Goal: Task Accomplishment & Management: Complete application form

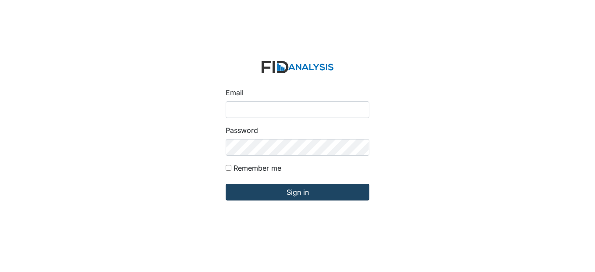
type input "[EMAIL_ADDRESS][DOMAIN_NAME]"
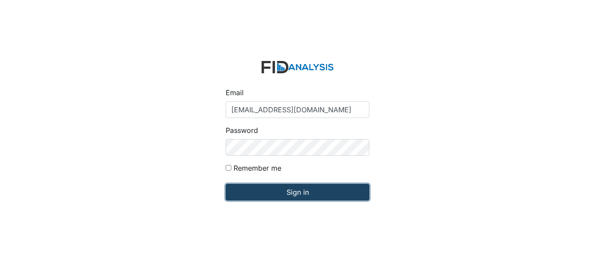
click at [270, 193] on input "Sign in" at bounding box center [298, 192] width 144 height 17
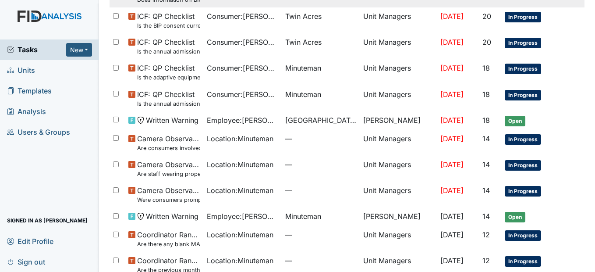
scroll to position [219, 0]
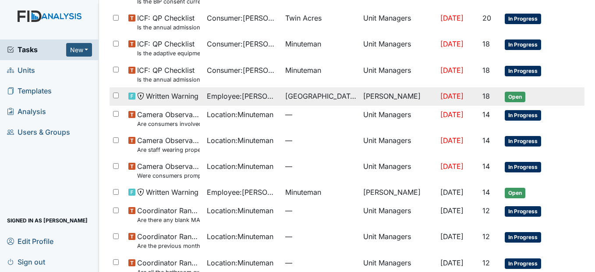
click at [252, 99] on span "Employee : Gaskins, Arthelia" at bounding box center [242, 96] width 71 height 11
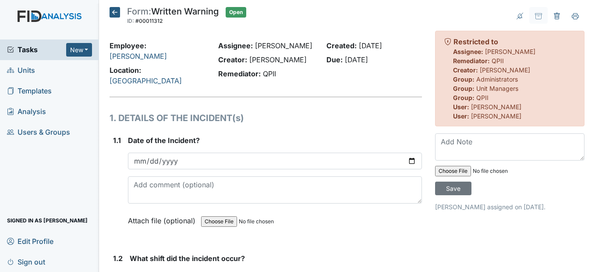
click at [115, 15] on icon at bounding box center [115, 12] width 11 height 11
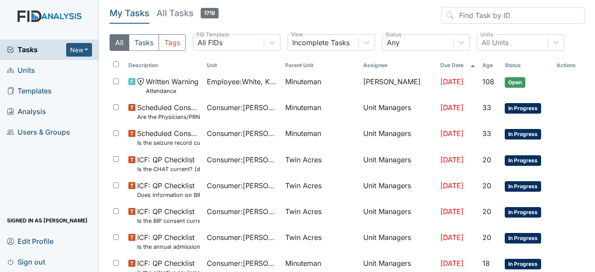
click at [23, 67] on span "Units" at bounding box center [21, 71] width 28 height 14
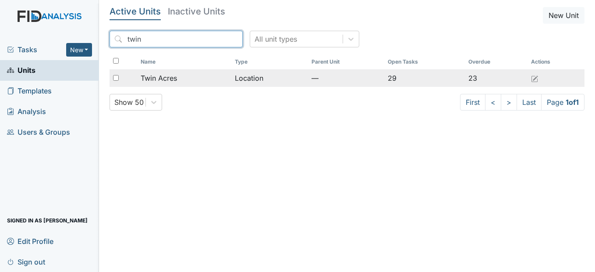
type input "twin"
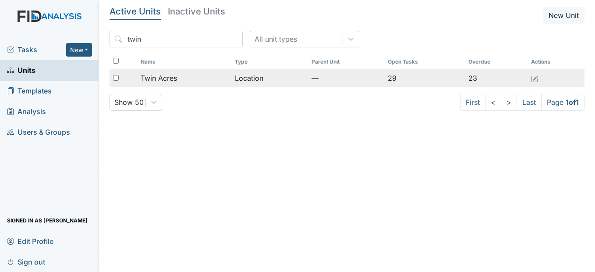
click at [178, 77] on div "Twin Acres" at bounding box center [184, 78] width 87 height 11
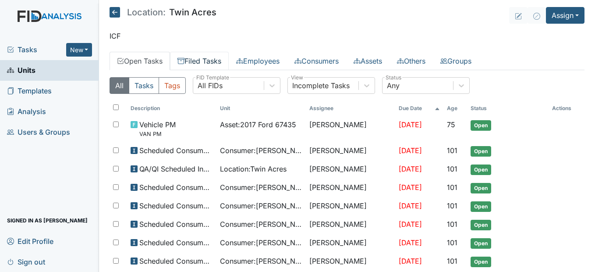
click at [213, 57] on link "Filed Tasks" at bounding box center [199, 61] width 59 height 18
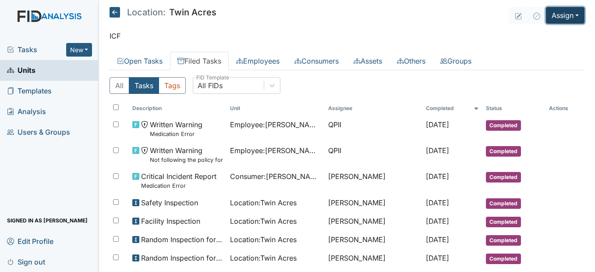
click at [571, 11] on button "Assign" at bounding box center [565, 15] width 39 height 17
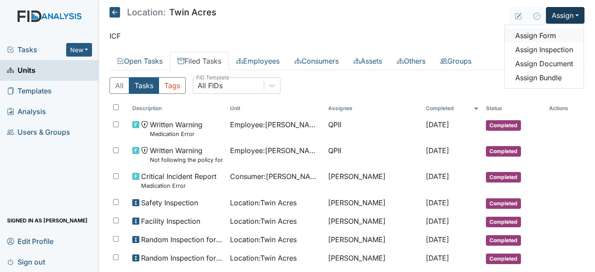
click at [526, 39] on link "Assign Form" at bounding box center [544, 35] width 79 height 14
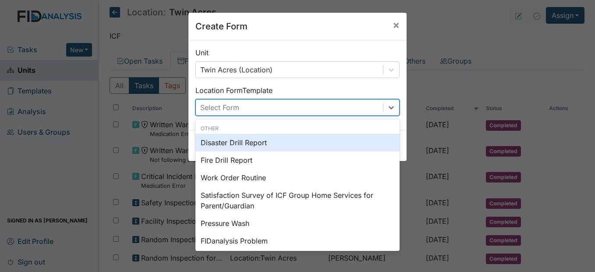
click at [328, 103] on div "Select Form" at bounding box center [289, 107] width 187 height 16
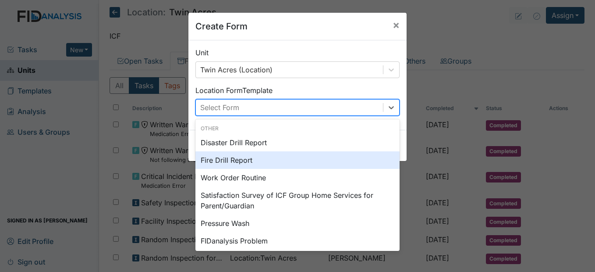
click at [253, 163] on div "Fire Drill Report" at bounding box center [297, 160] width 204 height 18
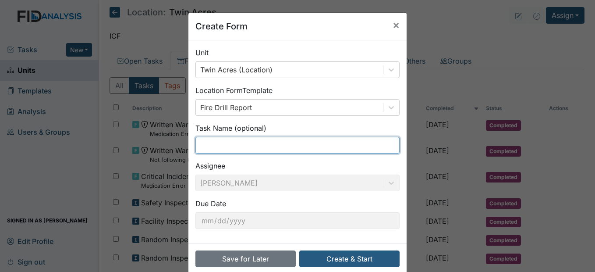
click at [226, 148] on input "text" at bounding box center [297, 145] width 204 height 17
type input "S"
type input "September Fire Drill"
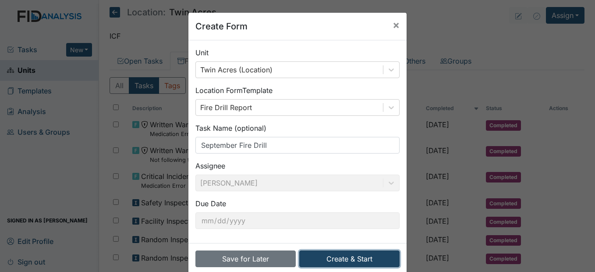
click at [358, 259] on button "Create & Start" at bounding box center [349, 258] width 100 height 17
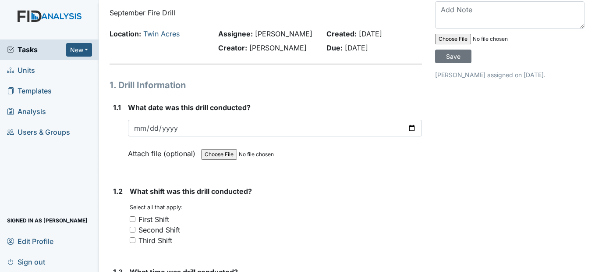
scroll to position [44, 0]
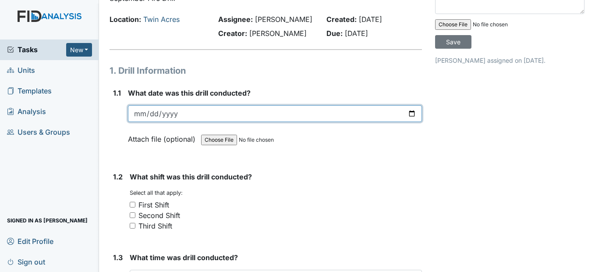
click at [138, 122] on input "date" at bounding box center [275, 113] width 294 height 17
click at [143, 122] on input "date" at bounding box center [275, 113] width 294 height 17
type input "2025-09-29"
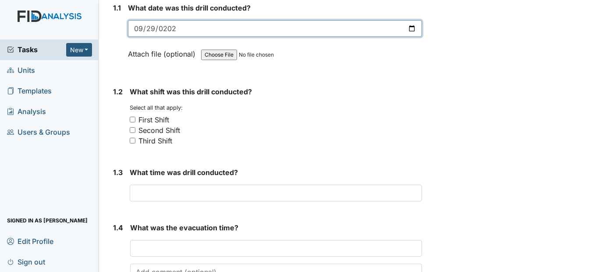
scroll to position [131, 0]
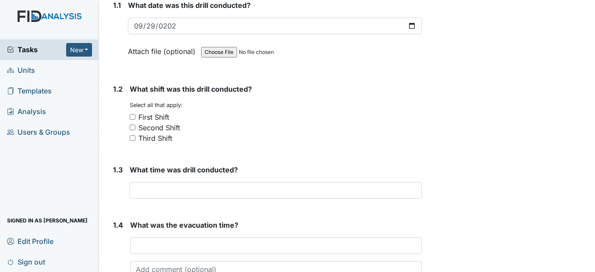
click at [133, 141] on input "Third Shift" at bounding box center [133, 138] width 6 height 6
checkbox input "true"
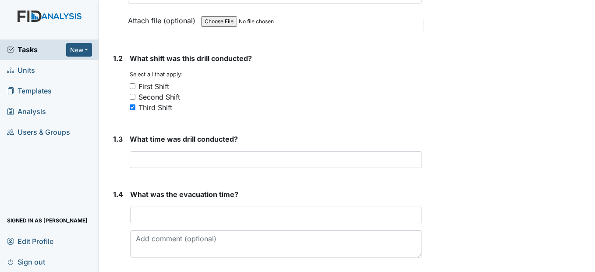
scroll to position [175, 0]
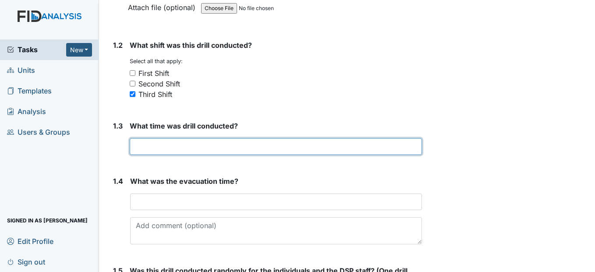
click at [140, 155] on input "text" at bounding box center [276, 146] width 292 height 17
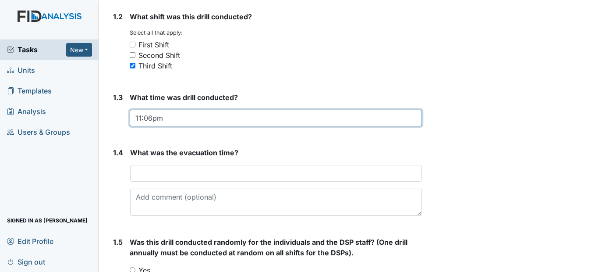
scroll to position [219, 0]
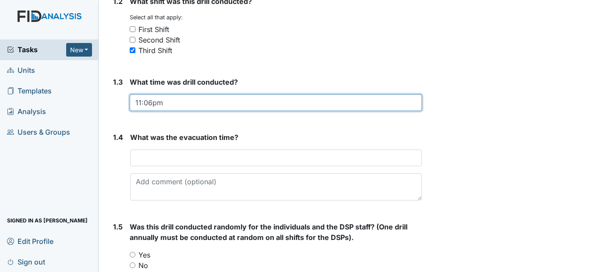
type input "11:06pm"
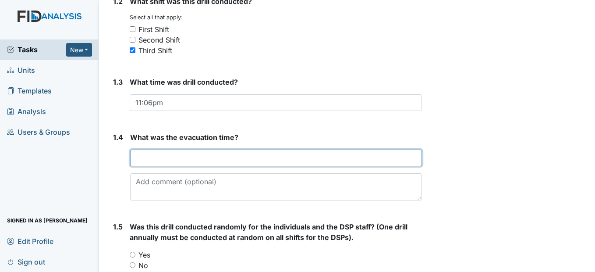
click at [152, 166] on input "text" at bounding box center [275, 157] width 291 height 17
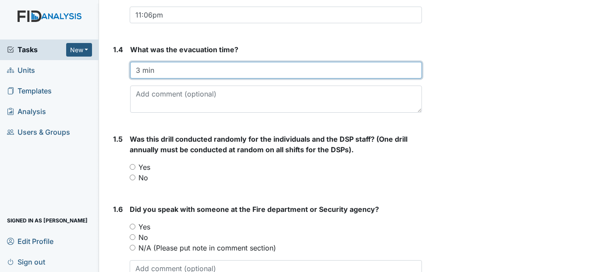
scroll to position [350, 0]
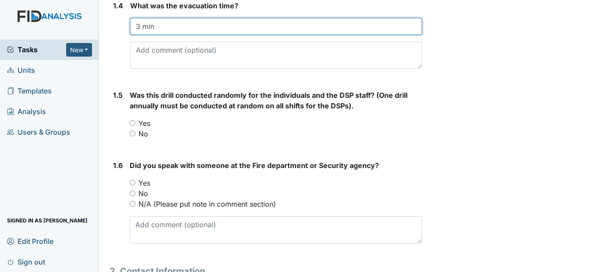
type input "3 min"
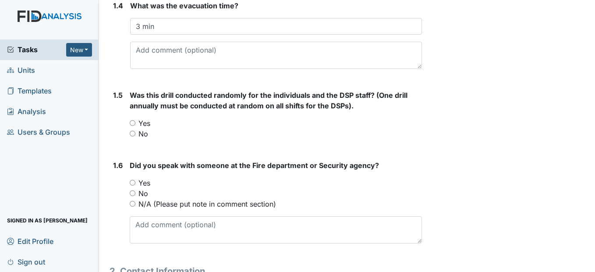
click at [132, 126] on input "Yes" at bounding box center [133, 123] width 6 height 6
radio input "true"
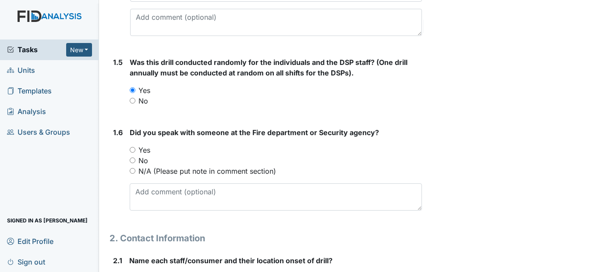
scroll to position [438, 0]
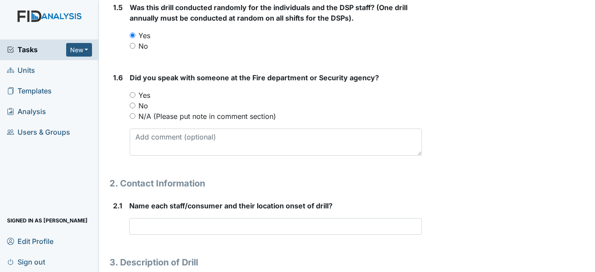
click at [132, 108] on input "No" at bounding box center [133, 106] width 6 height 6
radio input "true"
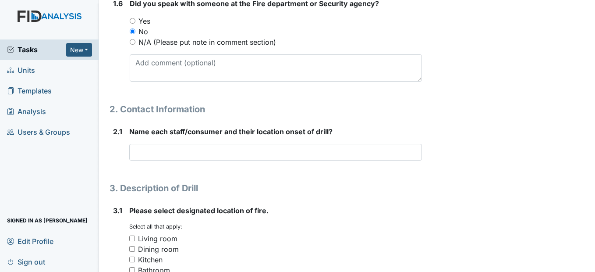
scroll to position [526, 0]
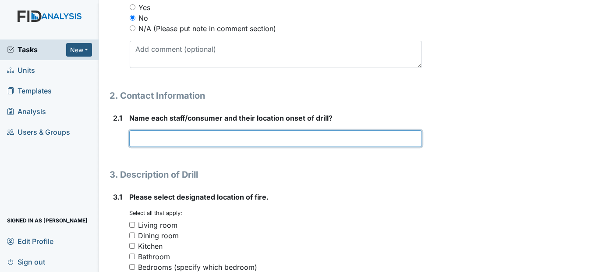
click at [142, 147] on input "text" at bounding box center [275, 138] width 292 height 17
type input "Callie Worsley Pam Smith"
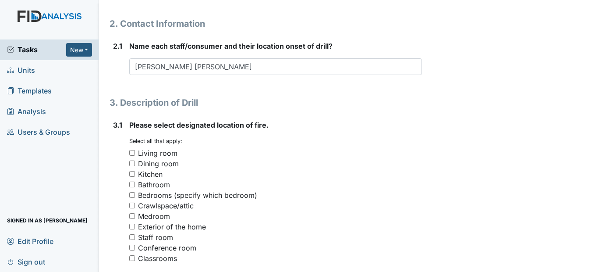
scroll to position [613, 0]
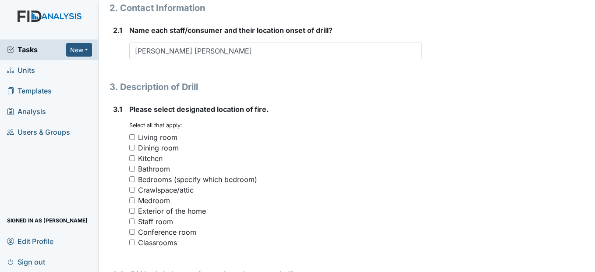
click at [134, 161] on input "Kitchen" at bounding box center [132, 158] width 6 height 6
checkbox input "true"
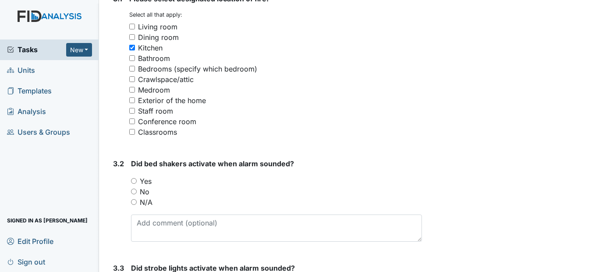
scroll to position [745, 0]
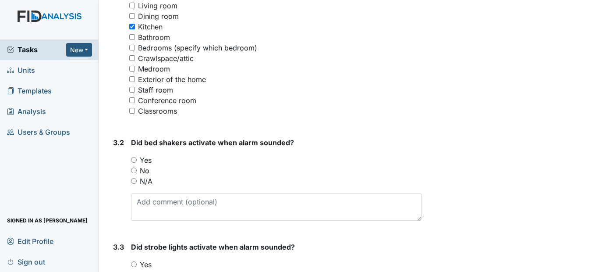
click at [136, 186] on div "N/A" at bounding box center [276, 181] width 290 height 11
click at [134, 184] on input "N/A" at bounding box center [134, 181] width 6 height 6
radio input "true"
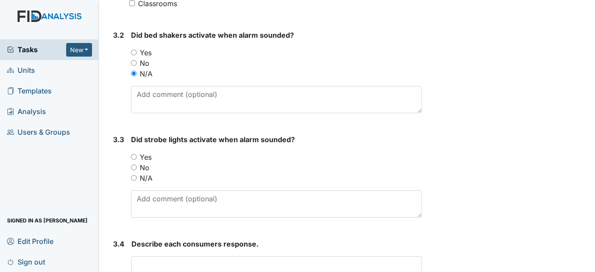
scroll to position [876, 0]
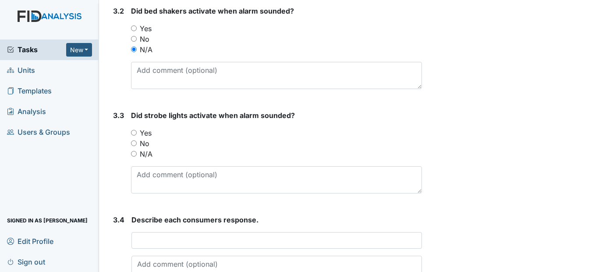
click at [134, 156] on input "N/A" at bounding box center [134, 154] width 6 height 6
radio input "true"
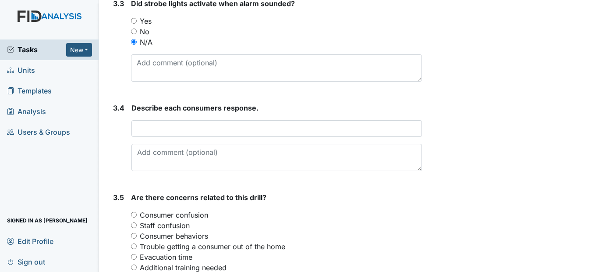
scroll to position [1008, 0]
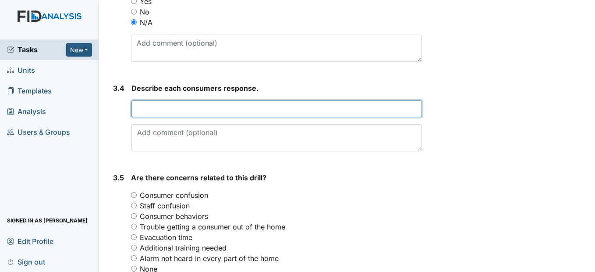
click at [149, 117] on input "text" at bounding box center [276, 108] width 290 height 17
type input "V"
type input "H"
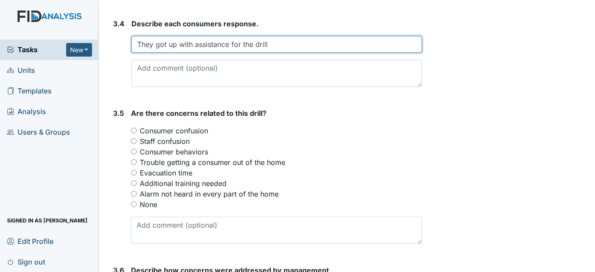
scroll to position [1095, 0]
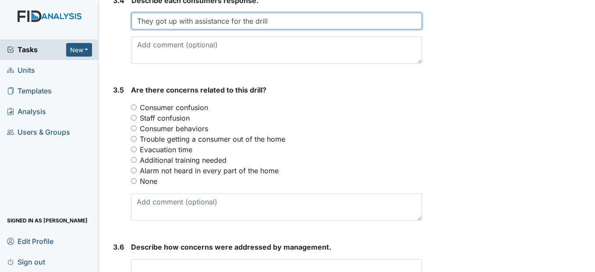
type input "They got up with assistance for the drill"
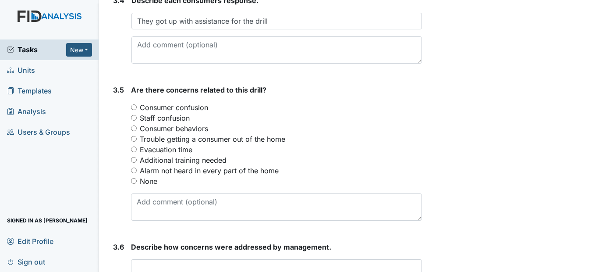
click at [133, 184] on input "None" at bounding box center [134, 181] width 6 height 6
radio input "true"
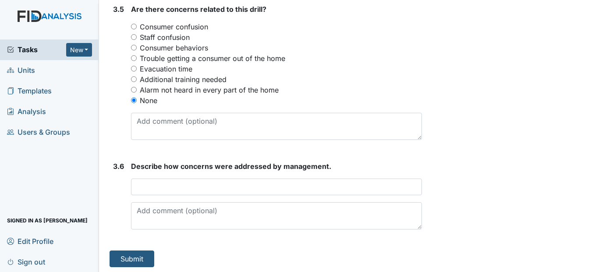
scroll to position [1199, 0]
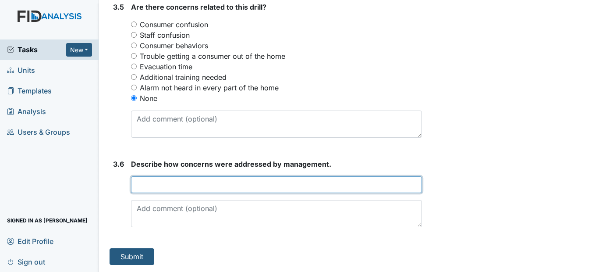
click at [146, 192] on input "text" at bounding box center [276, 184] width 290 height 17
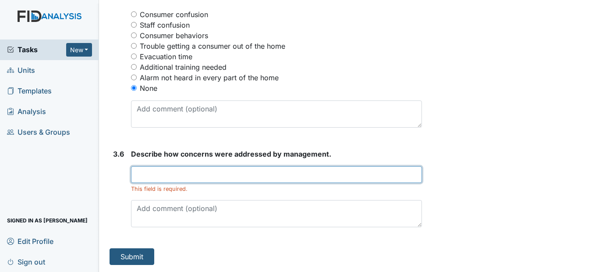
click at [147, 183] on input "text" at bounding box center [276, 174] width 290 height 17
type input "Manger informed"
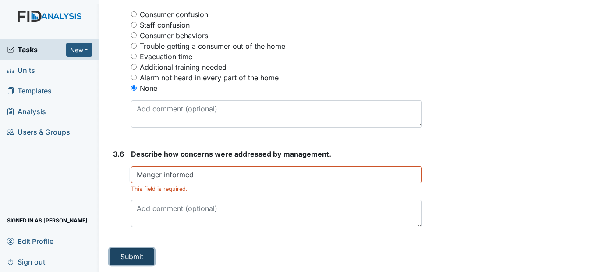
click at [134, 265] on button "Submit" at bounding box center [132, 256] width 45 height 17
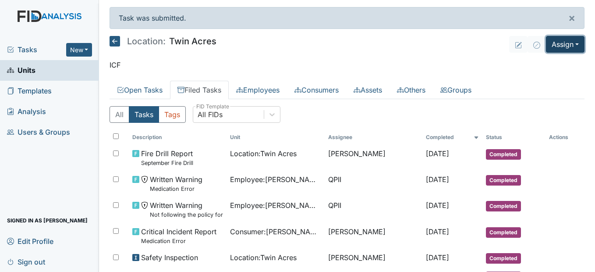
click at [568, 47] on button "Assign" at bounding box center [565, 44] width 39 height 17
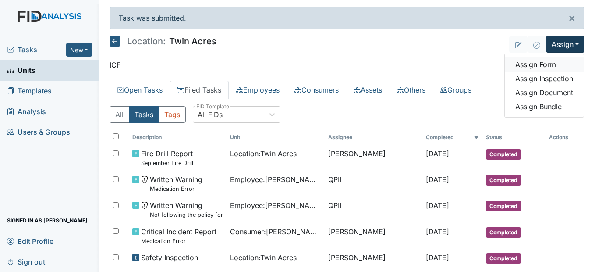
click at [539, 64] on link "Assign Form" at bounding box center [544, 64] width 79 height 14
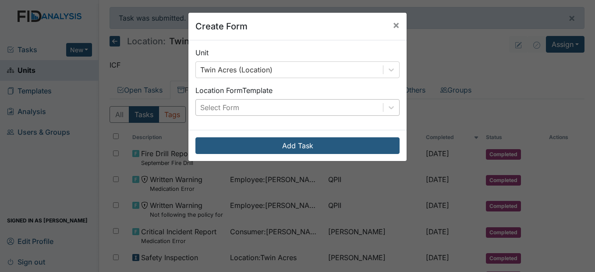
click at [354, 104] on div "Select Form" at bounding box center [289, 107] width 187 height 16
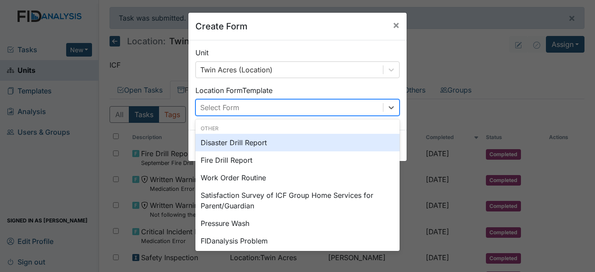
click at [306, 143] on div "Disaster Drill Report" at bounding box center [297, 143] width 204 height 18
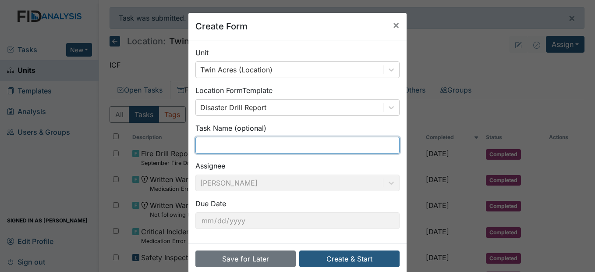
click at [212, 146] on input "text" at bounding box center [297, 145] width 204 height 17
type input "3rd Shift Evacuation"
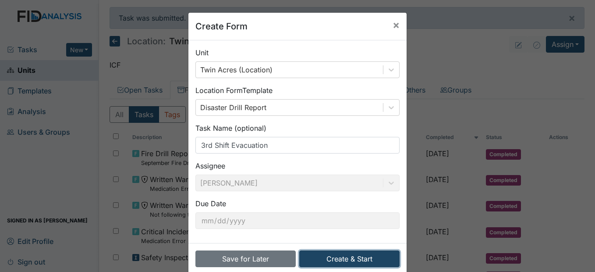
click at [345, 258] on button "Create & Start" at bounding box center [349, 258] width 100 height 17
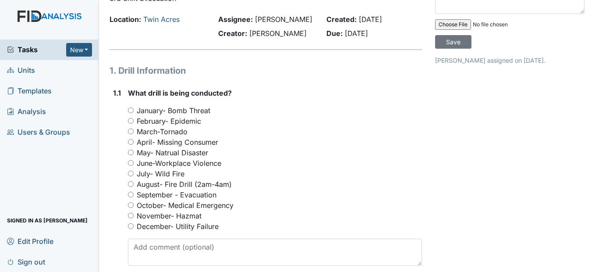
scroll to position [88, 0]
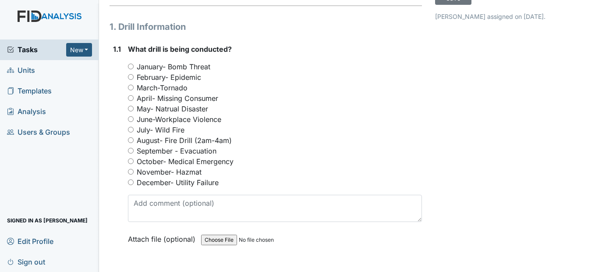
click at [131, 153] on input "September - Evacuation" at bounding box center [131, 151] width 6 height 6
radio input "true"
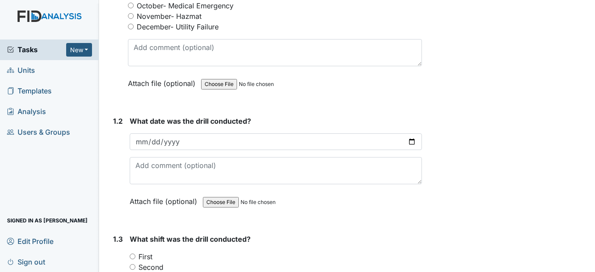
scroll to position [263, 0]
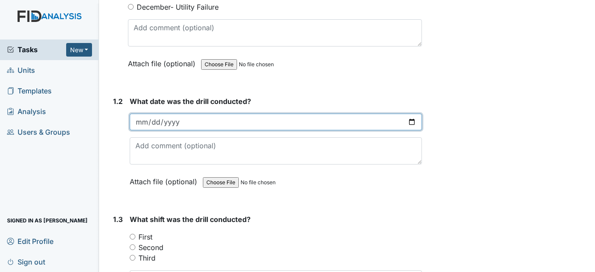
click at [138, 130] on input "date" at bounding box center [276, 121] width 292 height 17
type input "2025-09-30"
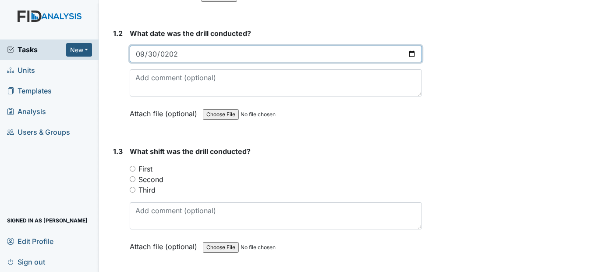
scroll to position [350, 0]
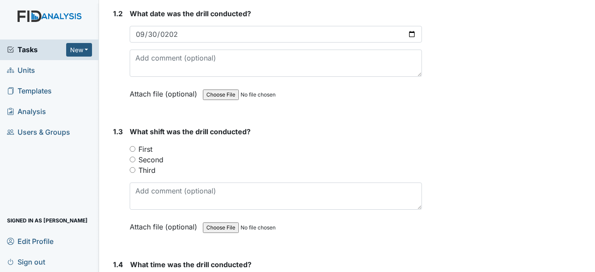
click at [134, 173] on input "Third" at bounding box center [133, 170] width 6 height 6
radio input "true"
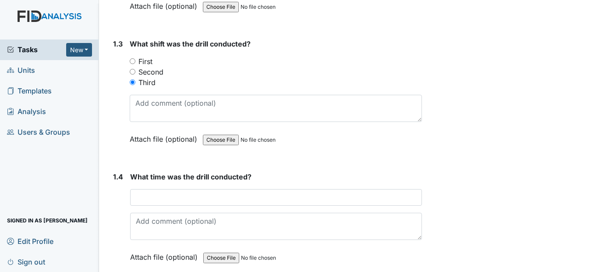
scroll to position [482, 0]
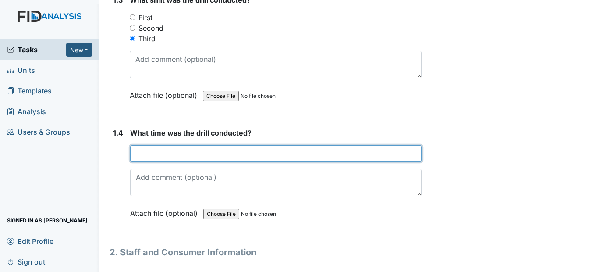
click at [143, 162] on input "text" at bounding box center [275, 153] width 291 height 17
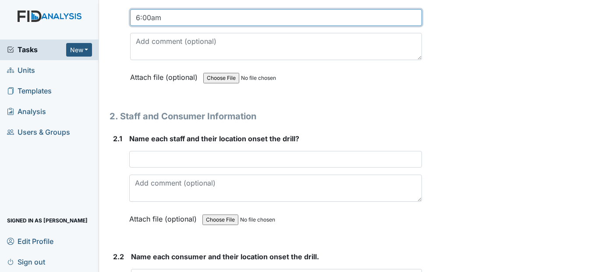
scroll to position [657, 0]
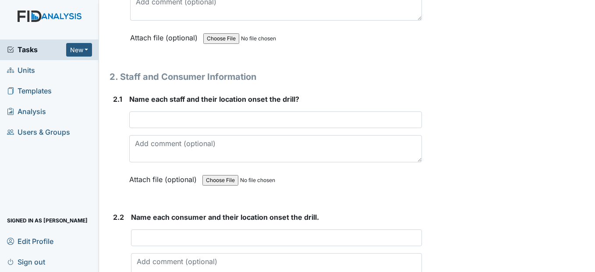
type input "6:00am"
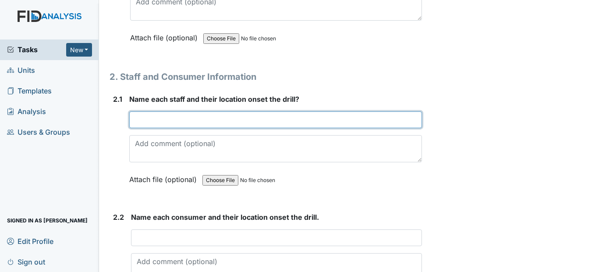
click at [138, 128] on input "text" at bounding box center [275, 119] width 292 height 17
click at [318, 128] on input "Callie Worsley Rysheka Griffin" at bounding box center [275, 119] width 292 height 17
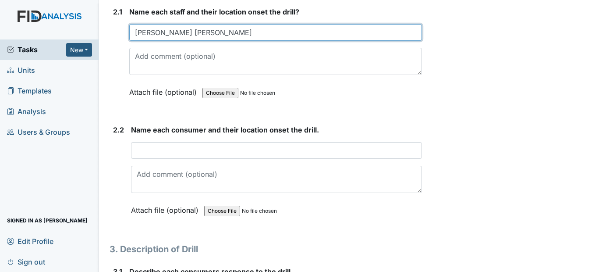
scroll to position [745, 0]
type input "Callie Worsley Rysheka Griffin"
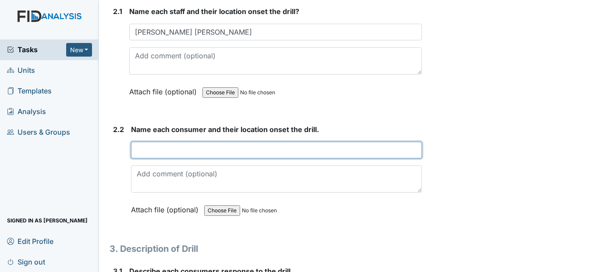
click at [143, 158] on input "text" at bounding box center [276, 149] width 290 height 17
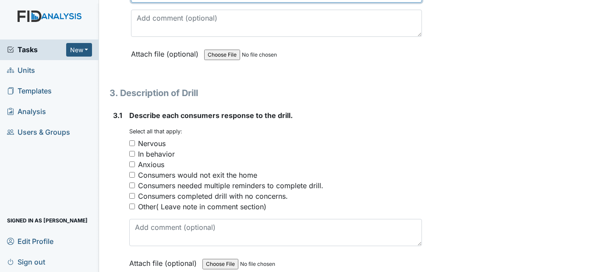
scroll to position [920, 0]
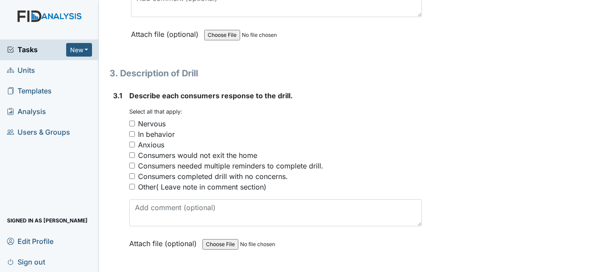
type input "All Comsumers were eating breakfast"
click at [154, 181] on div "Consumers completed drill with no concerns." at bounding box center [213, 176] width 150 height 11
click at [135, 179] on input "Consumers completed drill with no concerns." at bounding box center [132, 176] width 6 height 6
checkbox input "true"
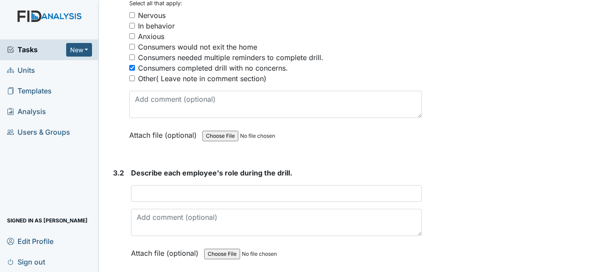
scroll to position [1051, 0]
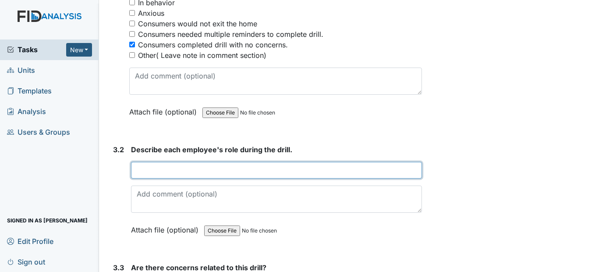
click at [156, 178] on input "text" at bounding box center [276, 170] width 290 height 17
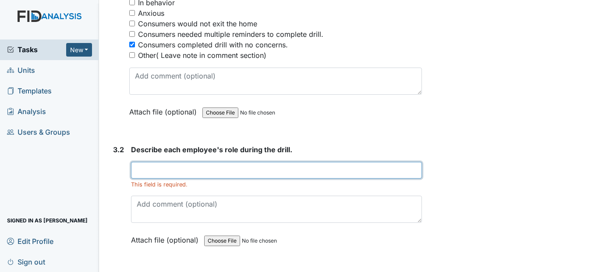
click at [137, 178] on input "text" at bounding box center [276, 170] width 290 height 17
type input "CW got the consumers from the table. Rysheka put salt on the fire and used the …"
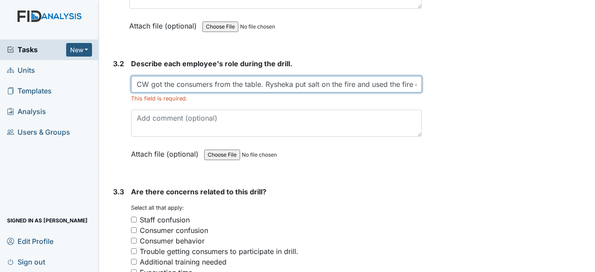
scroll to position [1139, 0]
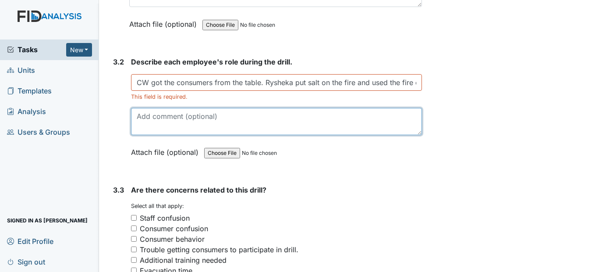
click at [165, 135] on textarea at bounding box center [276, 121] width 290 height 27
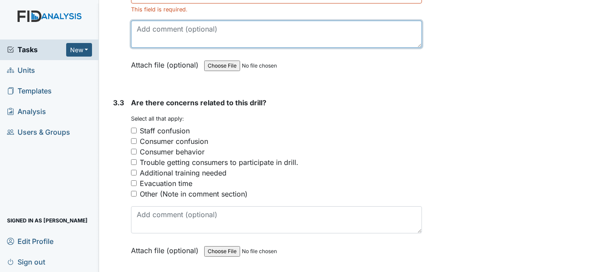
scroll to position [1227, 0]
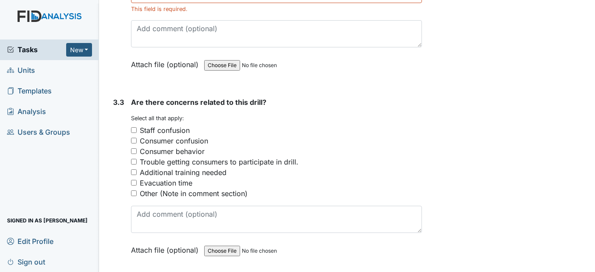
click at [134, 196] on input "Other (Note in comment section)" at bounding box center [134, 193] width 6 height 6
checkbox input "true"
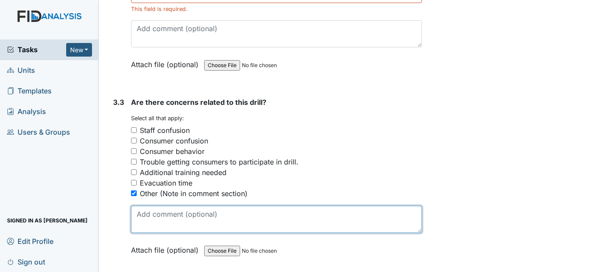
click at [143, 230] on textarea at bounding box center [276, 218] width 290 height 27
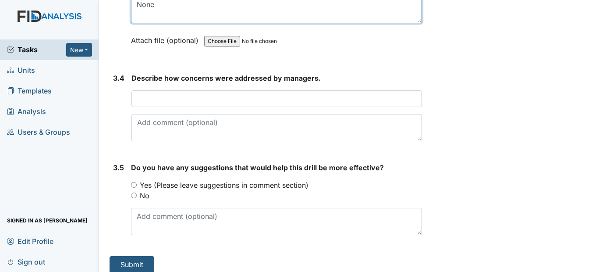
scroll to position [1446, 0]
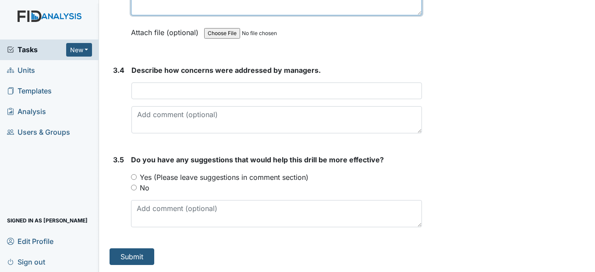
type textarea "None"
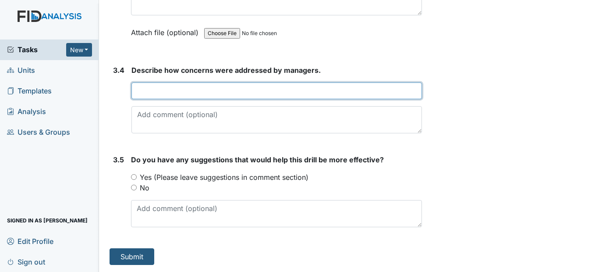
click at [146, 99] on input "text" at bounding box center [276, 90] width 290 height 17
type input "Manager was notified"
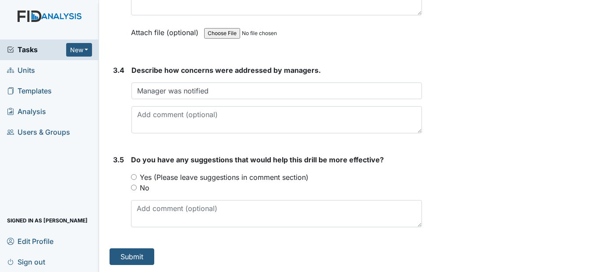
click at [134, 190] on input "No" at bounding box center [134, 187] width 6 height 6
radio input "true"
click at [131, 258] on button "Submit" at bounding box center [132, 256] width 45 height 17
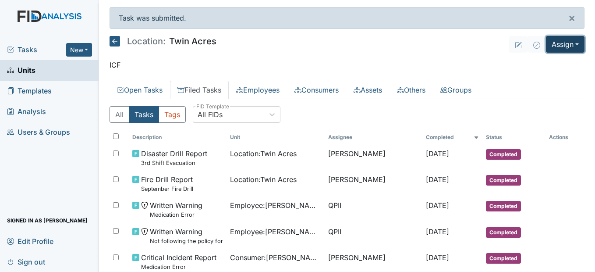
click at [568, 42] on button "Assign" at bounding box center [565, 44] width 39 height 17
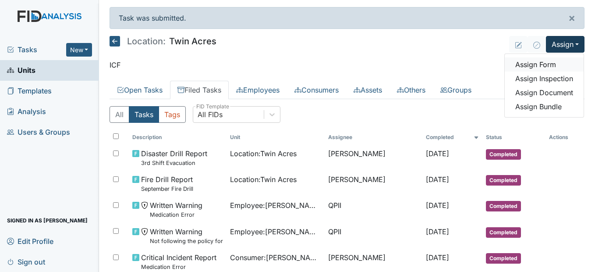
click at [527, 69] on link "Assign Form" at bounding box center [544, 64] width 79 height 14
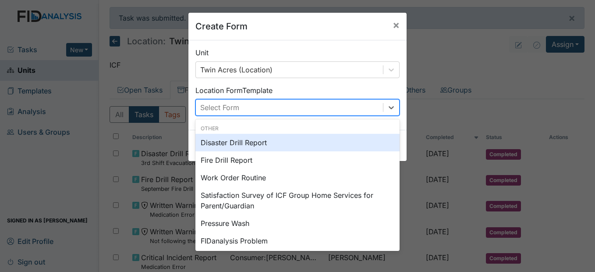
click at [256, 108] on div "Select Form" at bounding box center [289, 107] width 187 height 16
click at [238, 141] on div "Disaster Drill Report" at bounding box center [297, 143] width 204 height 18
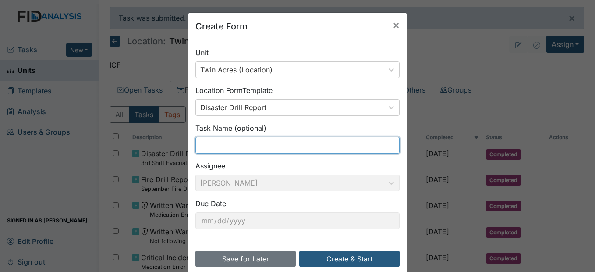
click at [224, 145] on input "text" at bounding box center [297, 145] width 204 height 17
type input "2nd Shift Evacuation"
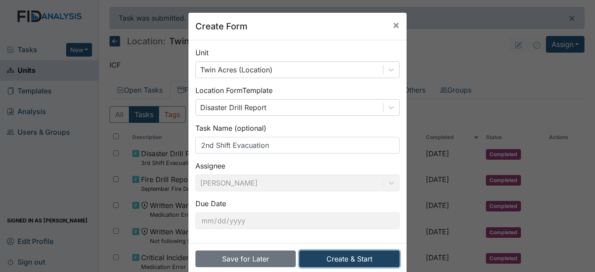
click at [354, 257] on button "Create & Start" at bounding box center [349, 258] width 100 height 17
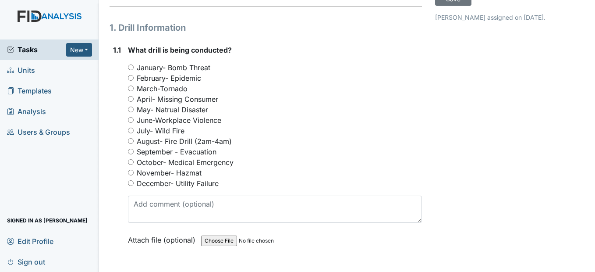
scroll to position [88, 0]
click at [131, 153] on input "September - Evacuation" at bounding box center [131, 151] width 6 height 6
radio input "true"
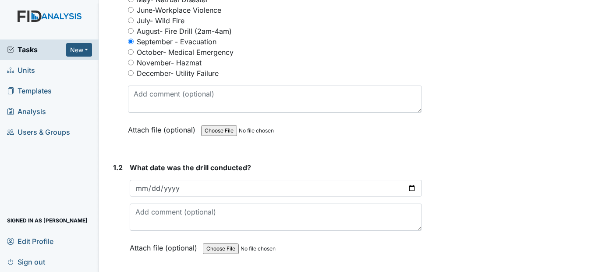
scroll to position [219, 0]
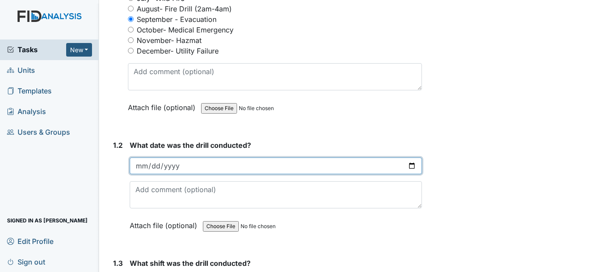
click at [144, 174] on input "date" at bounding box center [276, 165] width 292 height 17
type input "2025-09-29"
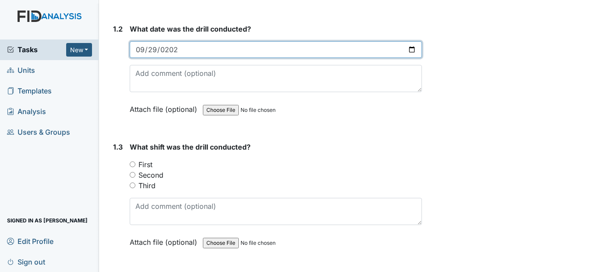
scroll to position [350, 0]
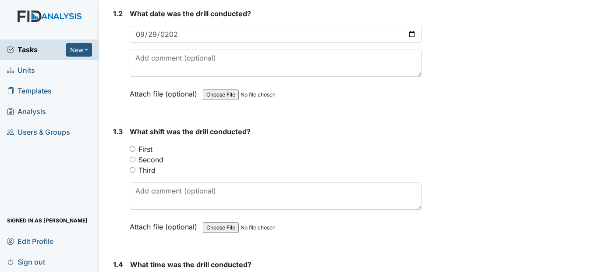
click at [132, 162] on input "Second" at bounding box center [133, 159] width 6 height 6
radio input "true"
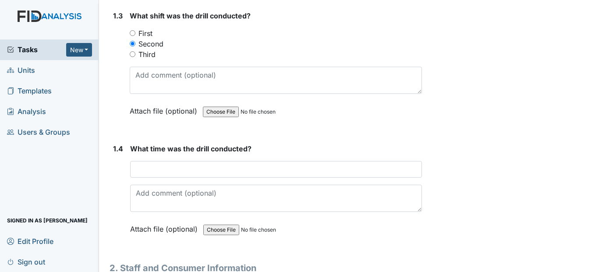
scroll to position [482, 0]
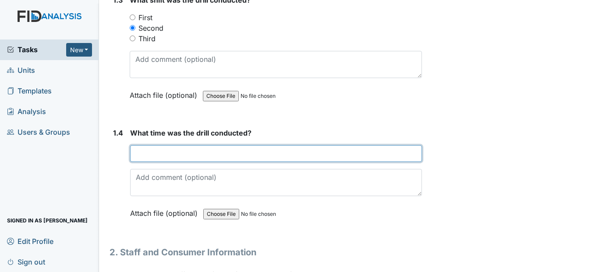
click at [136, 162] on input "text" at bounding box center [275, 153] width 291 height 17
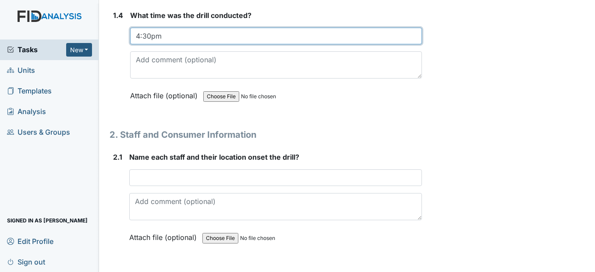
scroll to position [657, 0]
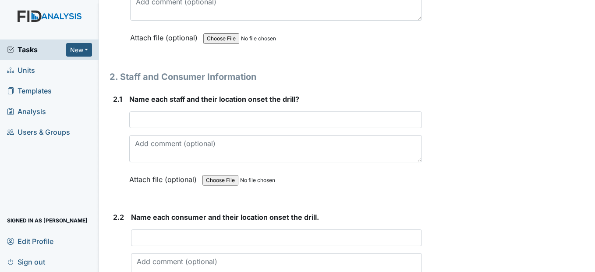
type input "4:30pm"
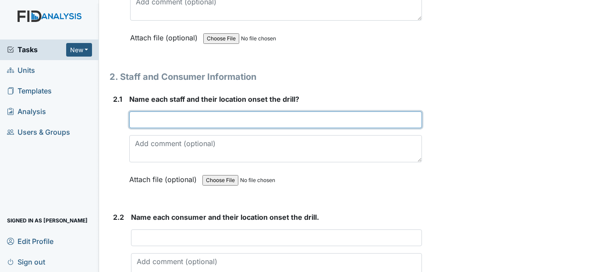
click at [143, 128] on input "text" at bounding box center [275, 119] width 292 height 17
click at [412, 128] on input "Pamela Smith- Assist two consumers to hallway to cover heads with blankets. Shu…" at bounding box center [275, 119] width 292 height 17
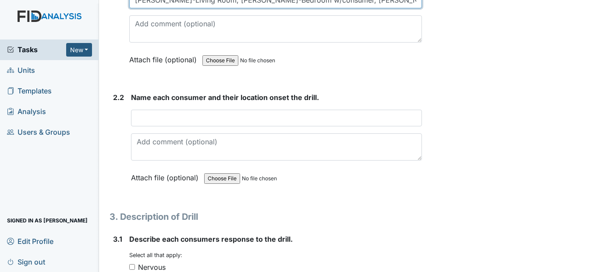
scroll to position [789, 0]
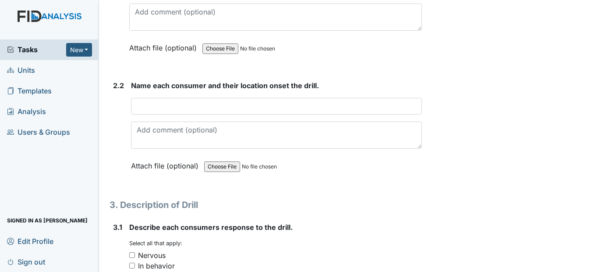
type input "Pamela Smith-Living Room, Rhianna-Bedroom w/consumer, Shenna-Kitchen"
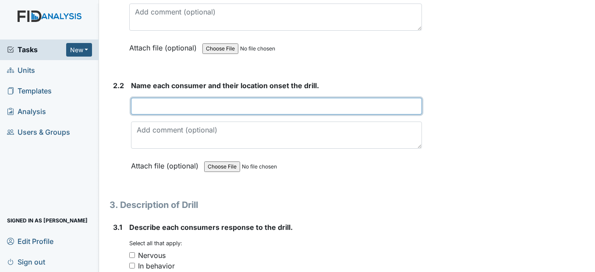
click at [152, 114] on input "text" at bounding box center [276, 106] width 290 height 17
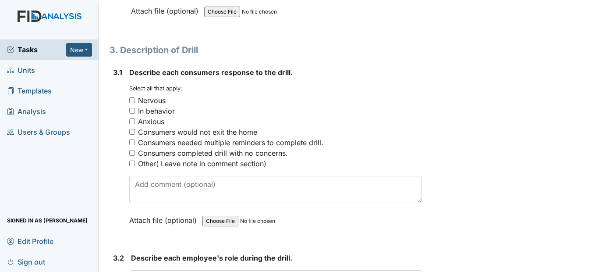
scroll to position [964, 0]
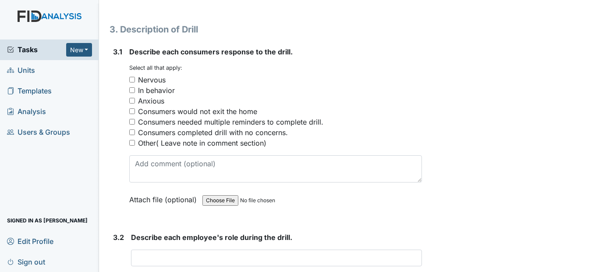
type input "MM-Kitchen, SL-Bedroom, VH-living room, BP-Bathroom, KK-activity room, DB-Hallw…"
click at [134, 135] on input "Consumers completed drill with no concerns." at bounding box center [132, 132] width 6 height 6
checkbox input "true"
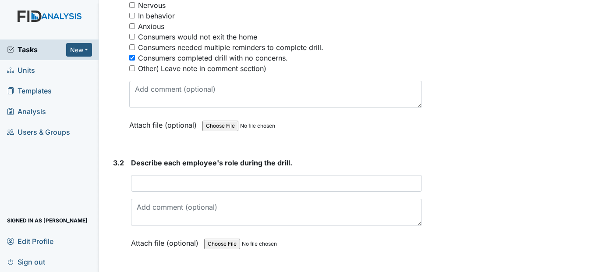
scroll to position [1095, 0]
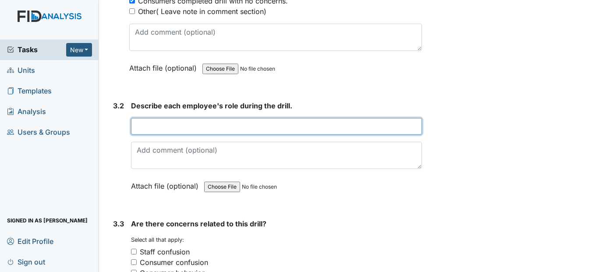
click at [147, 134] on input "text" at bounding box center [276, 126] width 290 height 17
type input "P"
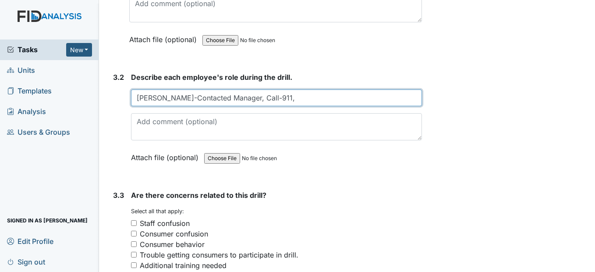
scroll to position [1139, 0]
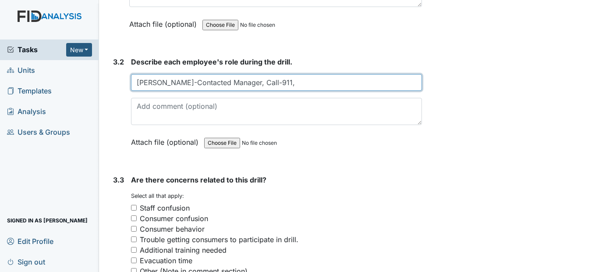
type input "Pamela Smith-Contacted Manager, Call-911,"
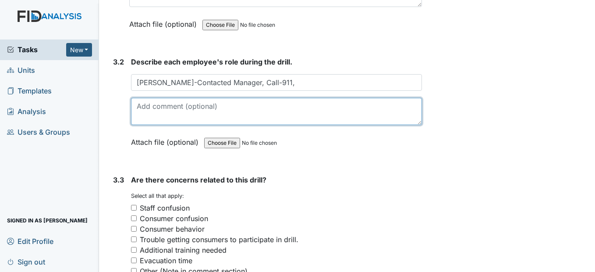
click at [145, 125] on textarea at bounding box center [276, 111] width 290 height 27
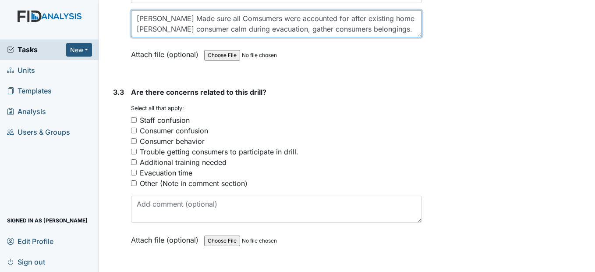
scroll to position [1270, 0]
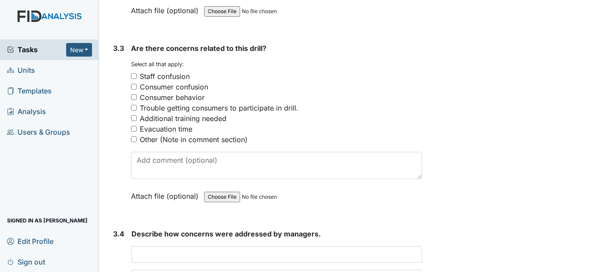
type textarea "Rhianna Made sure all Comsumers were accounted for after existing home Sheena K…"
click at [135, 142] on input "Other (Note in comment section)" at bounding box center [134, 139] width 6 height 6
checkbox input "true"
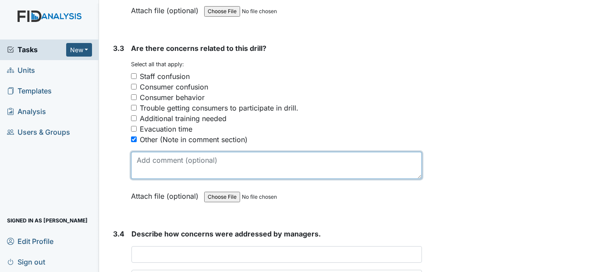
click at [154, 179] on textarea at bounding box center [276, 165] width 290 height 27
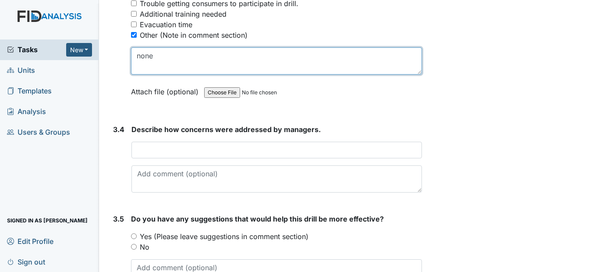
scroll to position [1402, 0]
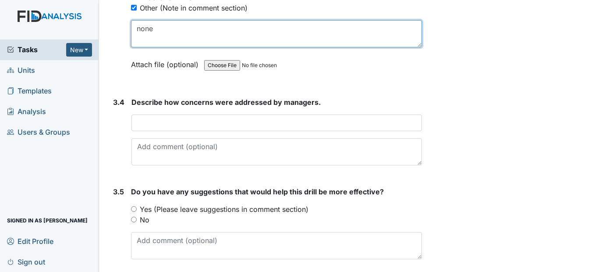
type textarea "none"
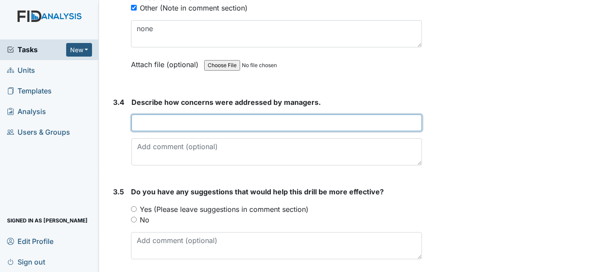
click at [152, 131] on input "text" at bounding box center [276, 122] width 290 height 17
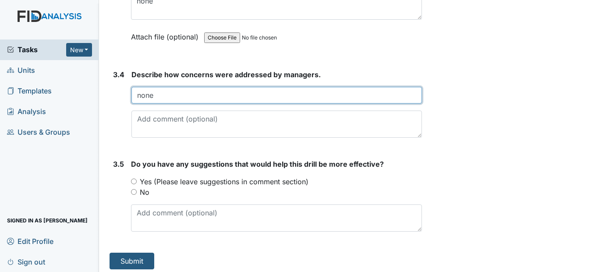
scroll to position [1455, 0]
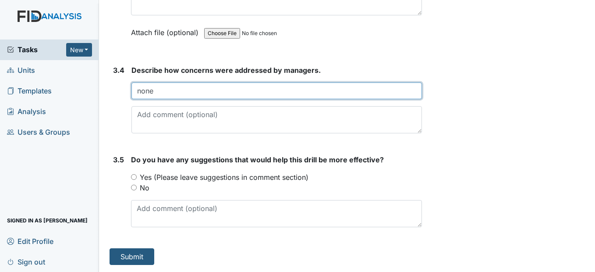
type input "none"
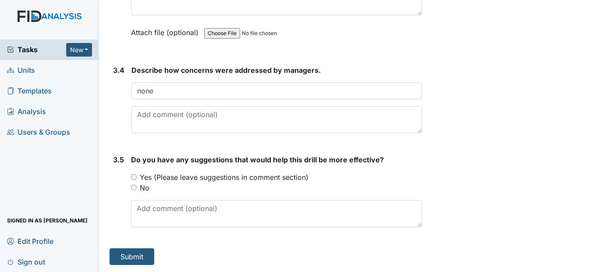
click at [133, 188] on input "No" at bounding box center [134, 187] width 6 height 6
radio input "true"
click at [135, 255] on button "Submit" at bounding box center [132, 256] width 45 height 17
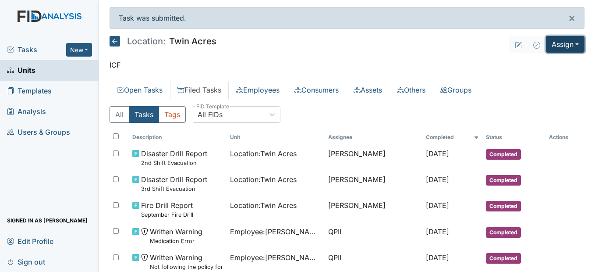
click at [570, 45] on button "Assign" at bounding box center [565, 44] width 39 height 17
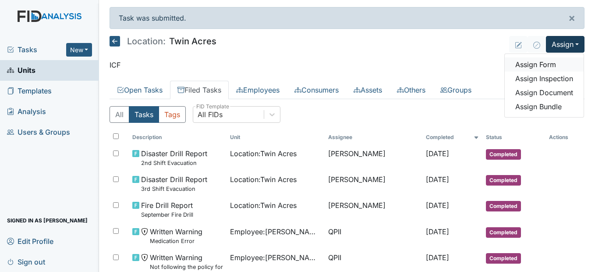
click at [542, 62] on link "Assign Form" at bounding box center [544, 64] width 79 height 14
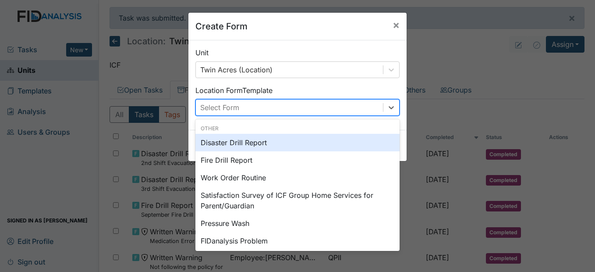
click at [316, 105] on div "Select Form" at bounding box center [289, 107] width 187 height 16
click at [258, 144] on div "Disaster Drill Report" at bounding box center [297, 143] width 204 height 18
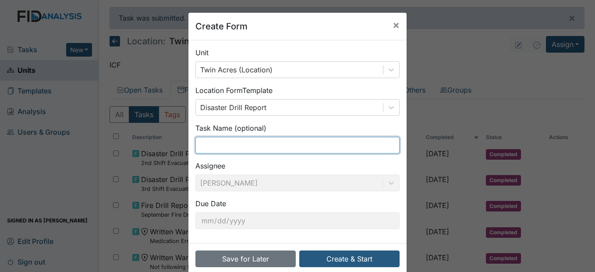
click at [218, 150] on input "text" at bounding box center [297, 145] width 204 height 17
type input "1st Shift Evacuation"
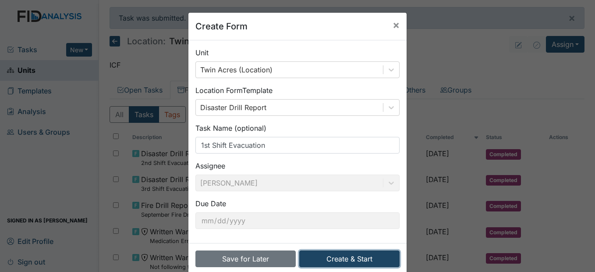
click at [364, 256] on button "Create & Start" at bounding box center [349, 258] width 100 height 17
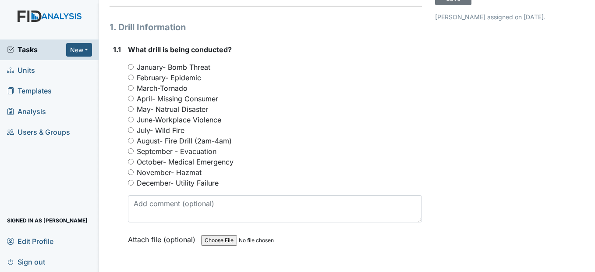
scroll to position [88, 0]
click at [132, 156] on div "September - Evacuation" at bounding box center [275, 150] width 294 height 11
click at [132, 153] on input "September - Evacuation" at bounding box center [131, 151] width 6 height 6
radio input "true"
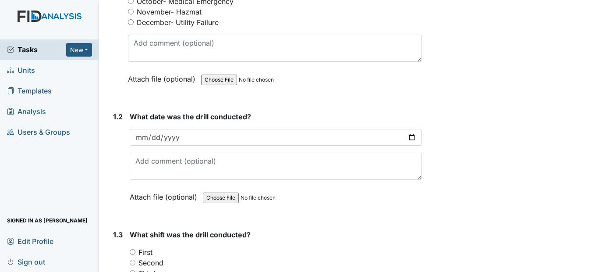
scroll to position [263, 0]
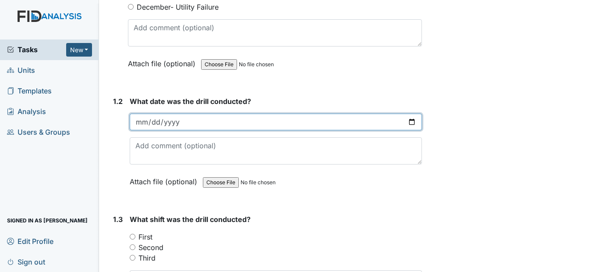
click at [140, 130] on input "date" at bounding box center [276, 121] width 292 height 17
type input "[DATE]"
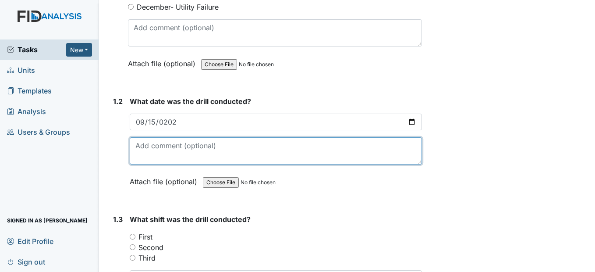
click at [139, 164] on textarea at bounding box center [276, 150] width 292 height 27
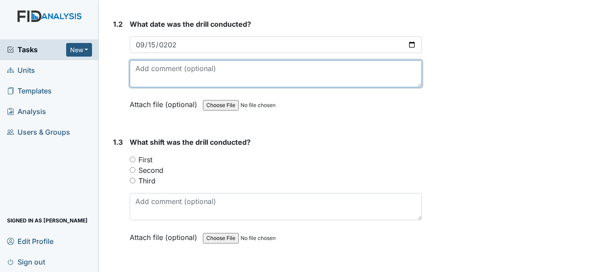
scroll to position [350, 0]
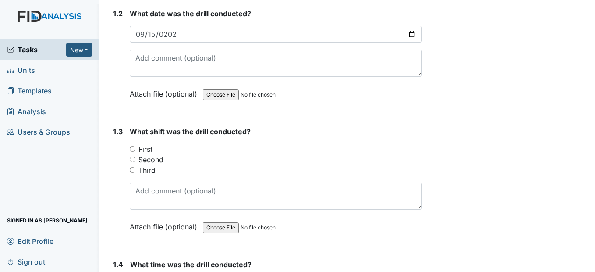
click at [130, 152] on input "First" at bounding box center [133, 149] width 6 height 6
radio input "true"
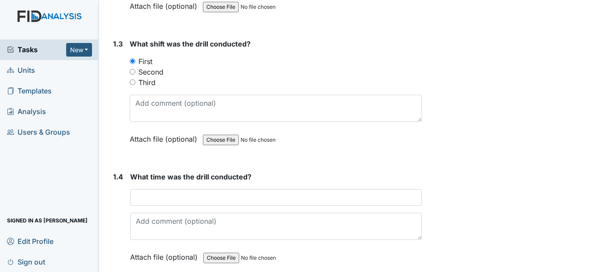
scroll to position [482, 0]
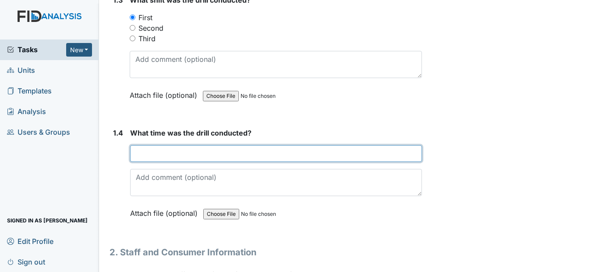
click at [151, 162] on input "text" at bounding box center [275, 153] width 291 height 17
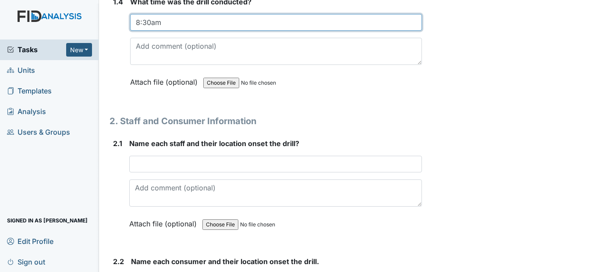
scroll to position [613, 0]
type input "8:30am"
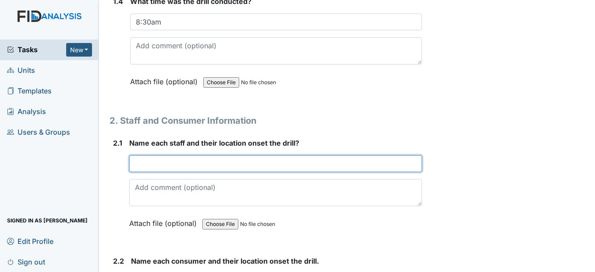
click at [147, 172] on input "text" at bounding box center [275, 163] width 292 height 17
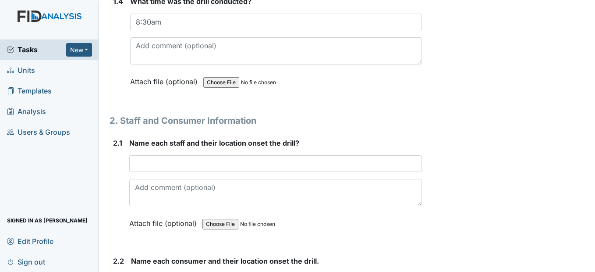
click at [110, 193] on div "2.1 Name each staff and their location onset the drill? This field is required.…" at bounding box center [266, 190] width 312 height 104
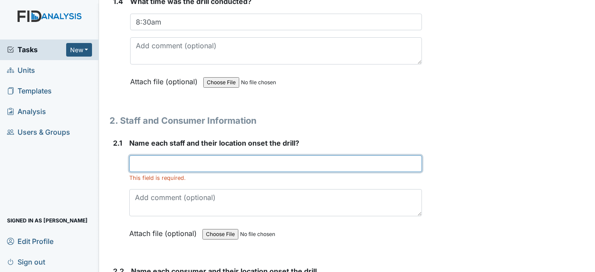
click at [140, 172] on input "text" at bounding box center [275, 163] width 292 height 17
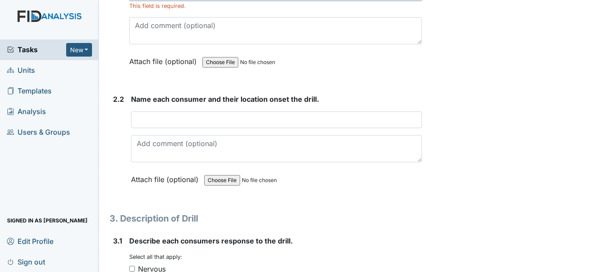
scroll to position [789, 0]
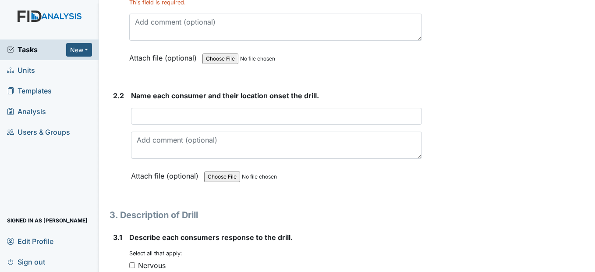
type input "BH-Kitchen RG-Med room"
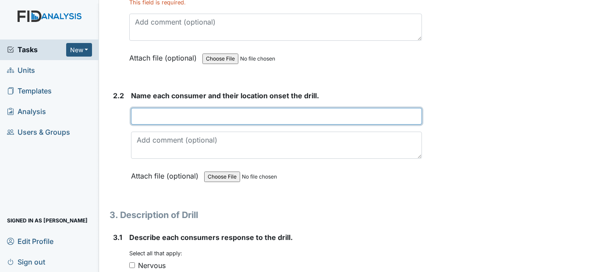
click at [158, 124] on input "text" at bounding box center [276, 116] width 290 height 17
click at [254, 124] on input "VH, DB, KK, SL-Living room" at bounding box center [276, 116] width 290 height 17
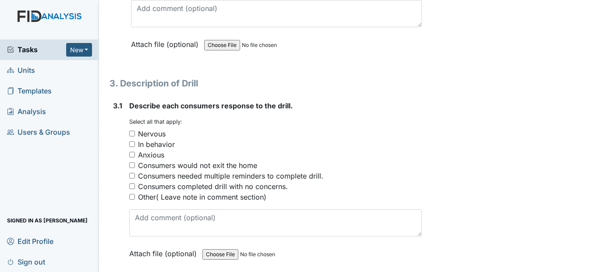
scroll to position [964, 0]
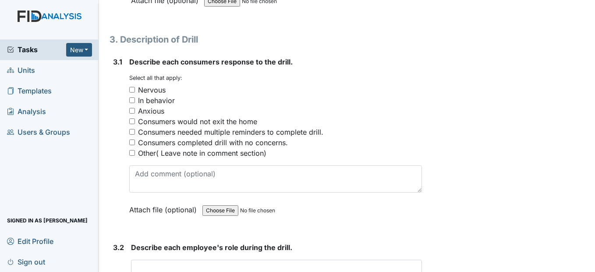
type input "VH, DB, KK, SL-Living room BP-Bedroom"
click at [132, 145] on input "Consumers completed drill with no concerns." at bounding box center [132, 142] width 6 height 6
checkbox input "true"
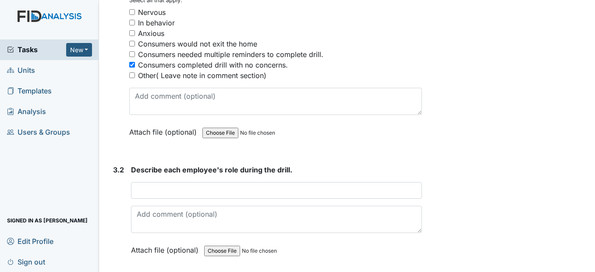
scroll to position [1095, 0]
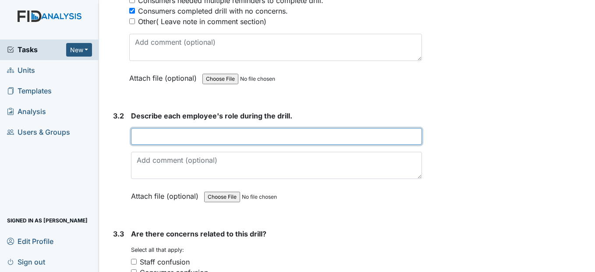
click at [151, 145] on input "text" at bounding box center [276, 136] width 290 height 17
type input "BH- Counted and collect all consumer"
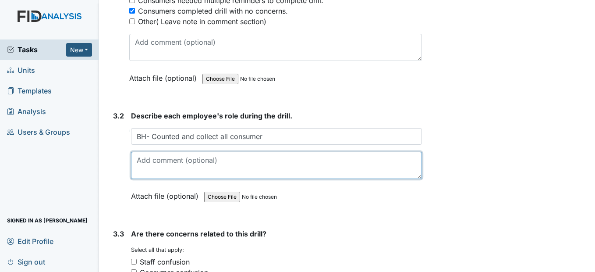
click at [145, 179] on textarea at bounding box center [276, 165] width 290 height 27
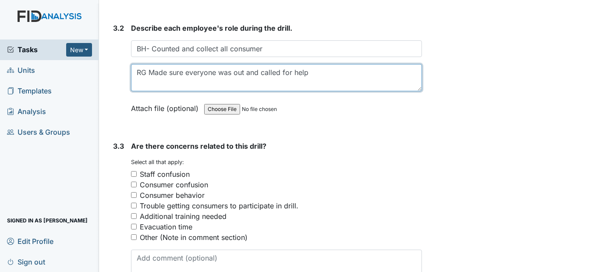
scroll to position [1227, 0]
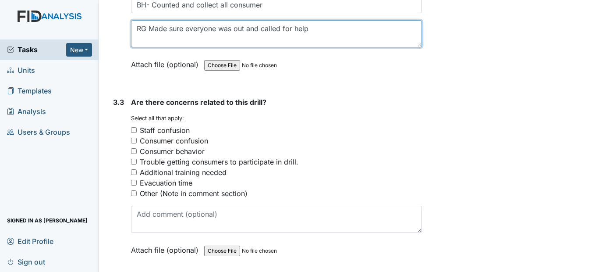
type textarea "RG Made sure everyone was out and called for help"
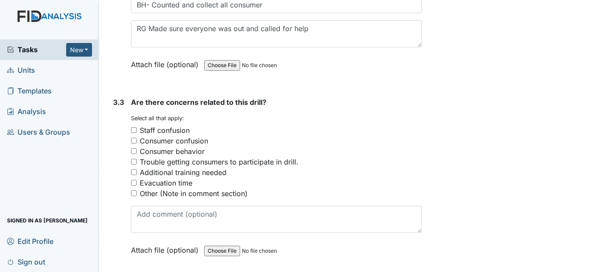
click at [157, 188] on div "Evacuation time" at bounding box center [166, 182] width 53 height 11
click at [137, 185] on input "Evacuation time" at bounding box center [134, 183] width 6 height 6
checkbox input "true"
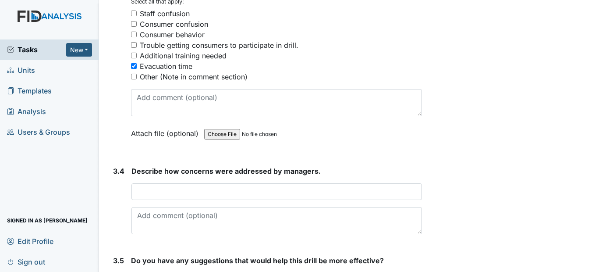
scroll to position [1358, 0]
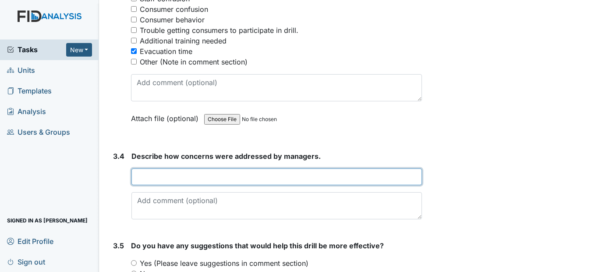
click at [159, 185] on input "text" at bounding box center [276, 176] width 290 height 17
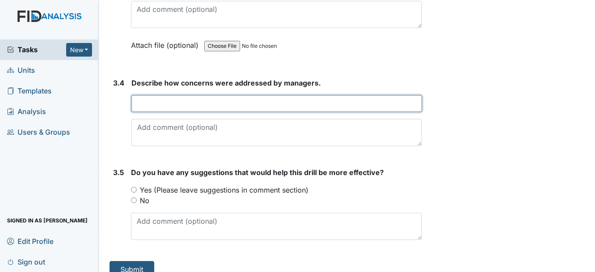
scroll to position [1446, 0]
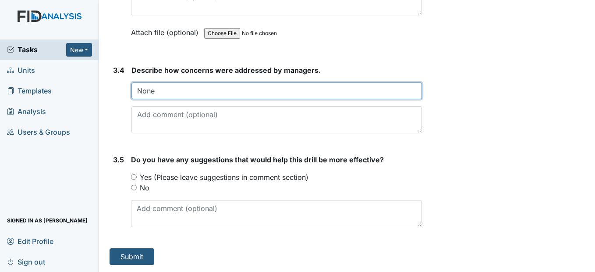
type input "None"
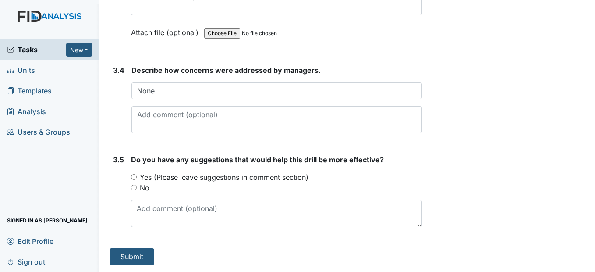
click at [138, 193] on div "No" at bounding box center [276, 187] width 290 height 11
click at [134, 190] on input "No" at bounding box center [134, 187] width 6 height 6
radio input "true"
click at [129, 256] on button "Submit" at bounding box center [132, 256] width 45 height 17
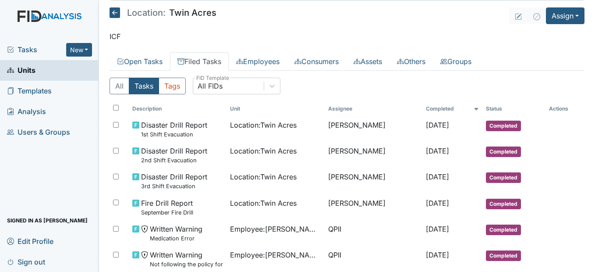
scroll to position [44, 0]
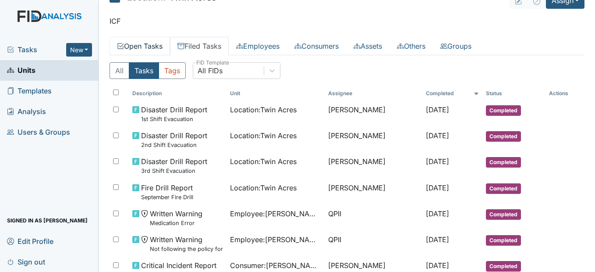
click at [145, 44] on link "Open Tasks" at bounding box center [140, 46] width 60 height 18
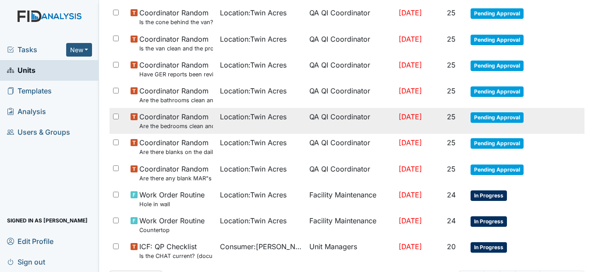
scroll to position [643, 0]
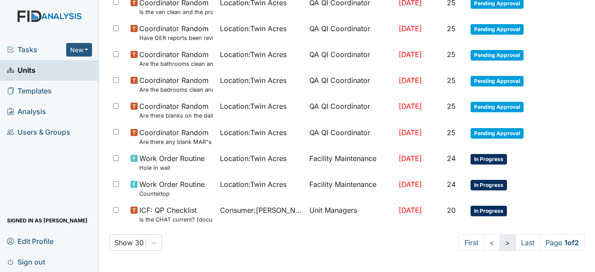
click at [501, 243] on link ">" at bounding box center [507, 242] width 16 height 17
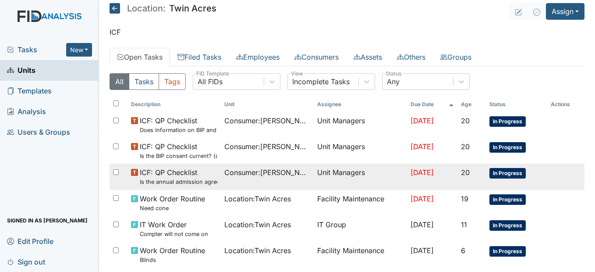
scroll to position [77, 0]
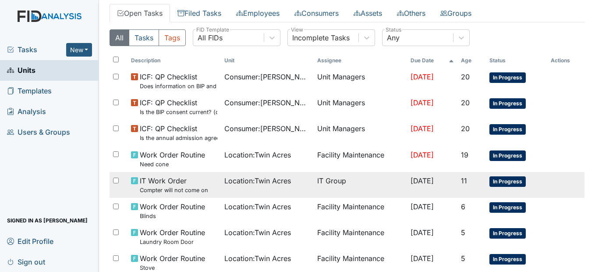
click at [294, 183] on div "Location : [GEOGRAPHIC_DATA]" at bounding box center [267, 180] width 86 height 11
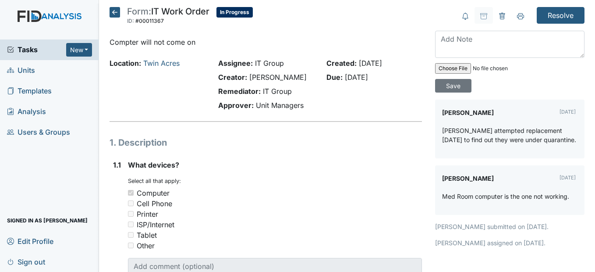
click at [114, 8] on icon at bounding box center [115, 12] width 11 height 11
